Goal: Information Seeking & Learning: Learn about a topic

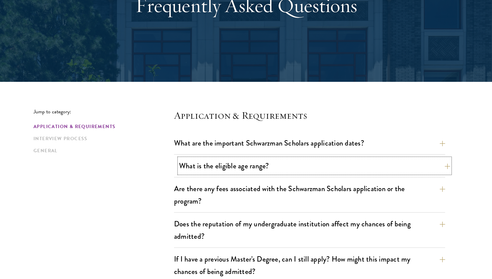
click at [220, 160] on button "What is the eligible age range?" at bounding box center [314, 165] width 271 height 15
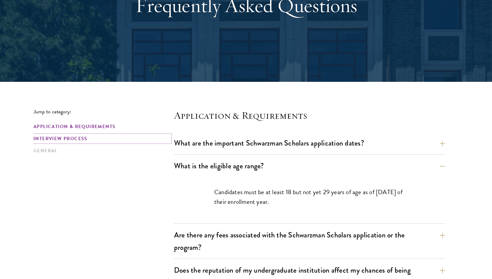
click at [52, 137] on link "Interview Process" at bounding box center [101, 138] width 137 height 7
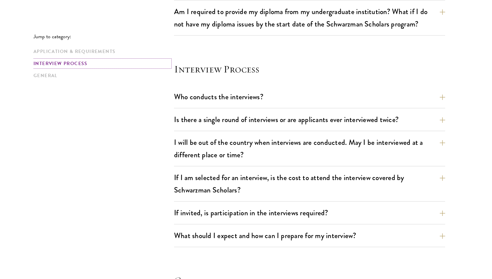
scroll to position [793, 0]
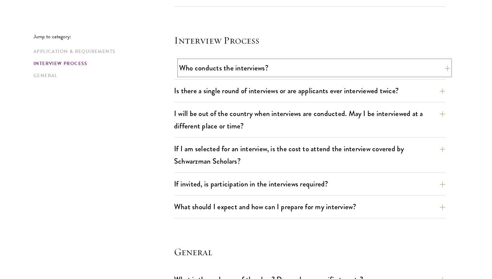
click at [215, 64] on button "Who conducts the interviews?" at bounding box center [314, 67] width 271 height 15
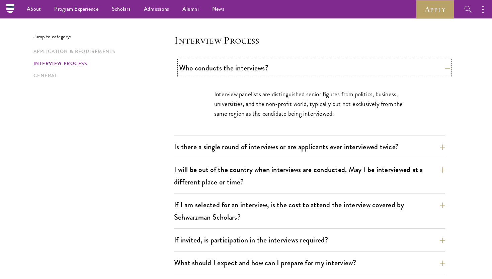
scroll to position [746, 0]
click at [197, 142] on button "Is there a single round of interviews or are applicants ever interviewed twice?" at bounding box center [314, 146] width 271 height 15
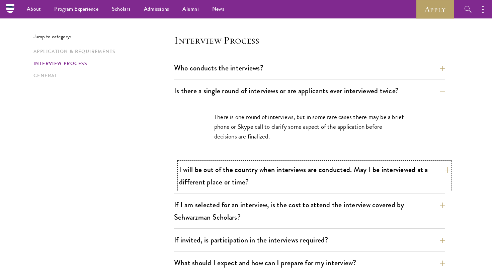
click at [206, 179] on button "I will be out of the country when interviews are conducted. May I be interviewe…" at bounding box center [314, 175] width 271 height 27
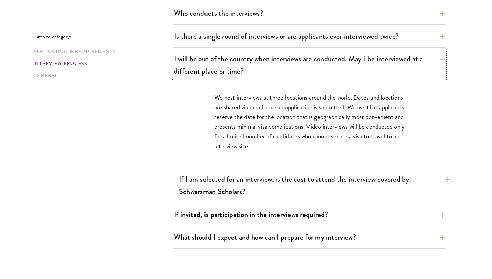
scroll to position [804, 0]
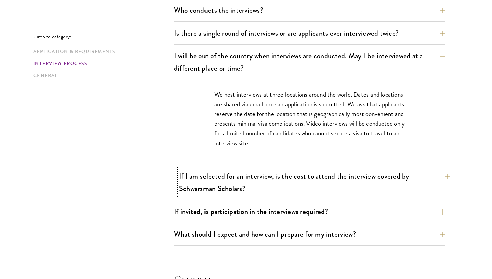
click at [218, 190] on button "If I am selected for an interview, is the cost to attend the interview covered …" at bounding box center [314, 181] width 271 height 27
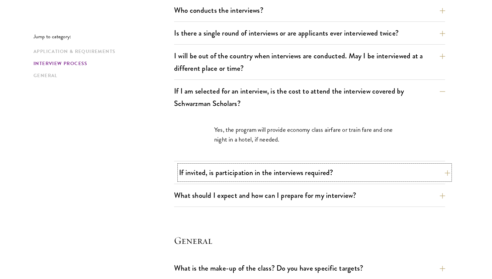
click at [221, 176] on button "If invited, is participation in the interviews required?" at bounding box center [314, 172] width 271 height 15
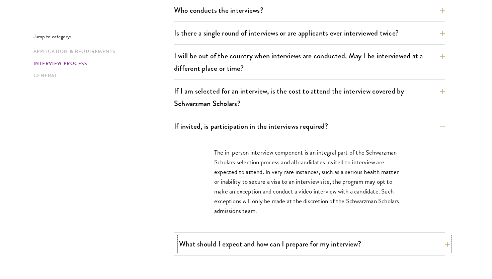
click at [230, 245] on button "What should I expect and how can I prepare for my interview?" at bounding box center [314, 243] width 271 height 15
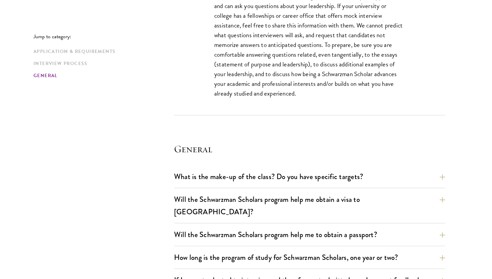
scroll to position [1273, 0]
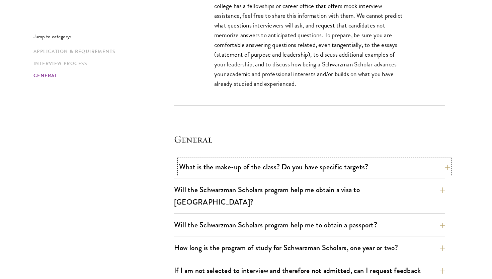
click at [250, 173] on button "What is the make-up of the class? Do you have specific targets?" at bounding box center [314, 166] width 271 height 15
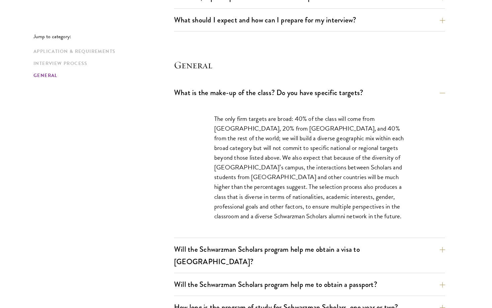
scroll to position [961, 0]
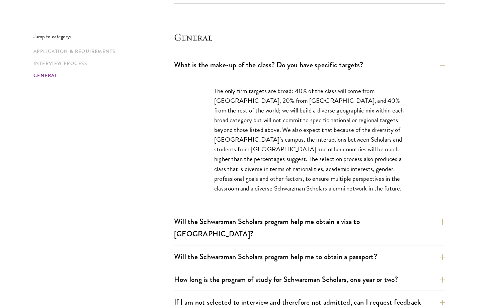
click at [304, 211] on div "What is the make-up of the class? Do you have specific targets? The only firm t…" at bounding box center [309, 238] width 271 height 362
click at [303, 213] on div "What is the make-up of the class? Do you have specific targets? The only firm t…" at bounding box center [309, 238] width 271 height 362
click at [301, 219] on button "Will the Schwarzman Scholars program help me obtain a visa to [GEOGRAPHIC_DATA]?" at bounding box center [314, 227] width 271 height 27
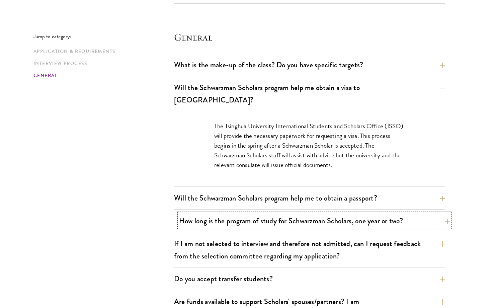
click at [300, 213] on button "How long is the program of study for Schwarzman Scholars, one year or two?" at bounding box center [314, 220] width 271 height 15
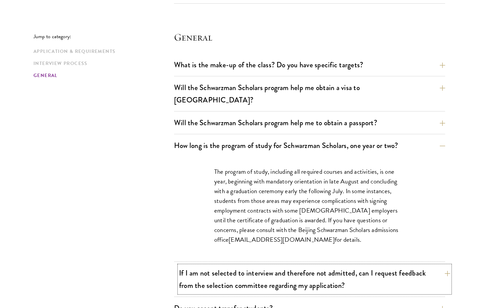
click at [310, 266] on button "If I am not selected to interview and therefore not admitted, can I request fee…" at bounding box center [314, 279] width 271 height 27
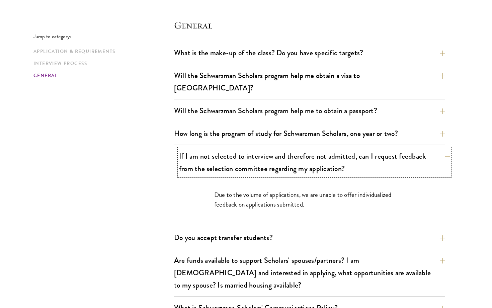
scroll to position [974, 0]
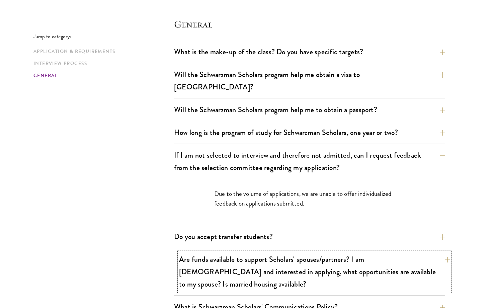
click at [293, 252] on button "Are funds available to support Scholars' spouses/partners? I am [DEMOGRAPHIC_DA…" at bounding box center [314, 272] width 271 height 40
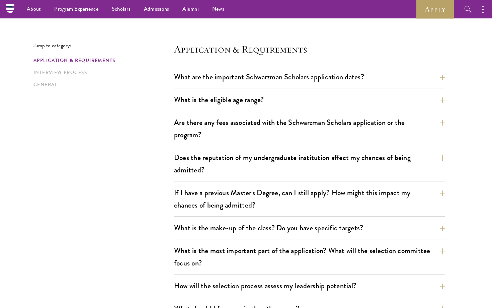
scroll to position [0, 0]
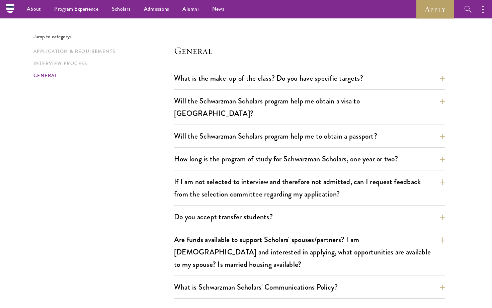
scroll to position [945, 0]
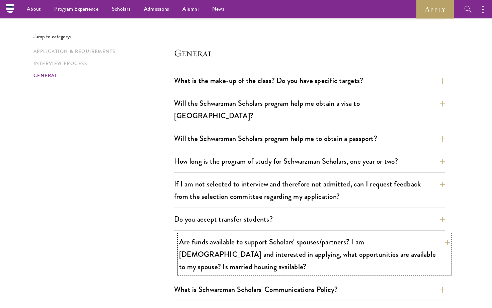
click at [268, 234] on button "Are funds available to support Scholars' spouses/partners? I am [DEMOGRAPHIC_DA…" at bounding box center [314, 254] width 271 height 40
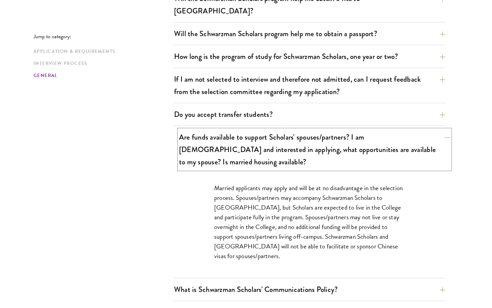
scroll to position [1053, 0]
